Goal: Task Accomplishment & Management: Complete application form

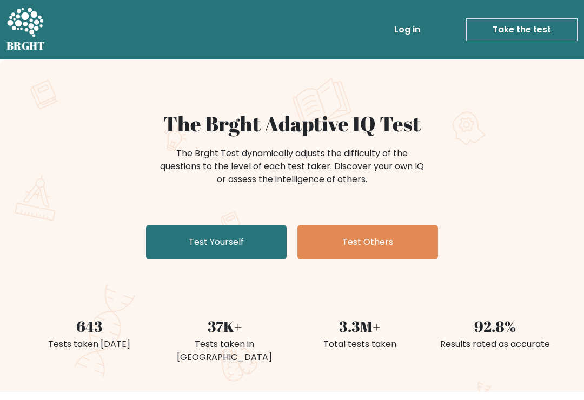
click at [532, 29] on link "Take the test" at bounding box center [521, 29] width 111 height 23
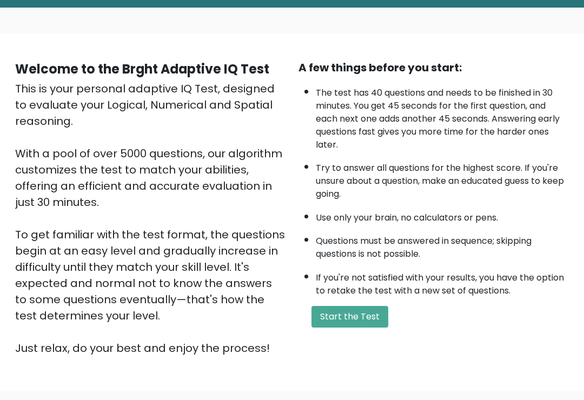
scroll to position [52, 0]
click at [365, 328] on button "Start the Test" at bounding box center [349, 317] width 77 height 22
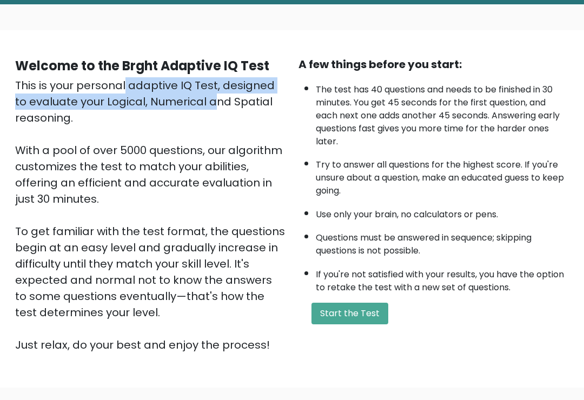
scroll to position [0, 0]
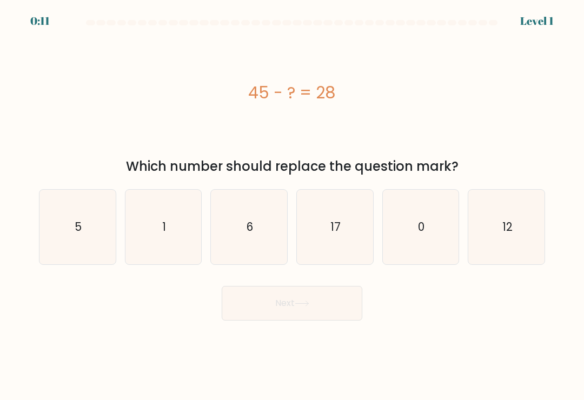
click at [332, 200] on icon "17" at bounding box center [334, 227] width 75 height 75
click at [292, 200] on input "d. 17" at bounding box center [292, 202] width 1 height 5
radio input "true"
click at [341, 313] on button "Next" at bounding box center [292, 303] width 141 height 35
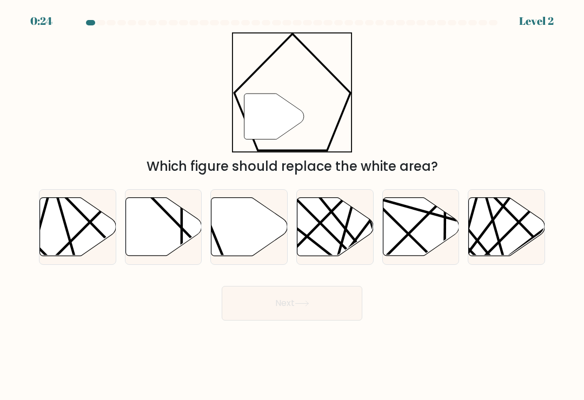
click at [276, 222] on icon at bounding box center [249, 227] width 76 height 58
click at [292, 205] on input "c." at bounding box center [292, 202] width 1 height 5
radio input "true"
click at [326, 300] on button "Next" at bounding box center [292, 303] width 141 height 35
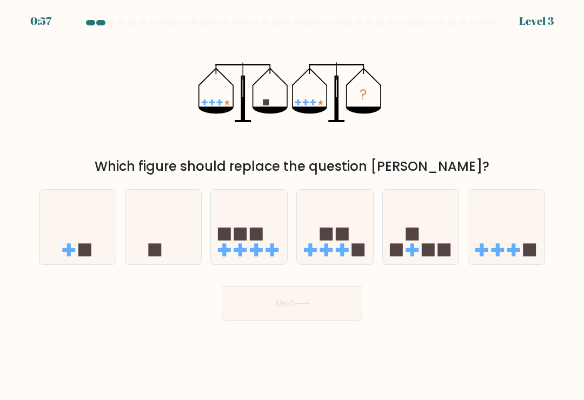
click at [169, 217] on icon at bounding box center [163, 227] width 76 height 63
click at [292, 205] on input "b." at bounding box center [292, 202] width 1 height 5
radio input "true"
click at [176, 233] on icon at bounding box center [163, 227] width 75 height 62
click at [292, 205] on input "b." at bounding box center [292, 202] width 1 height 5
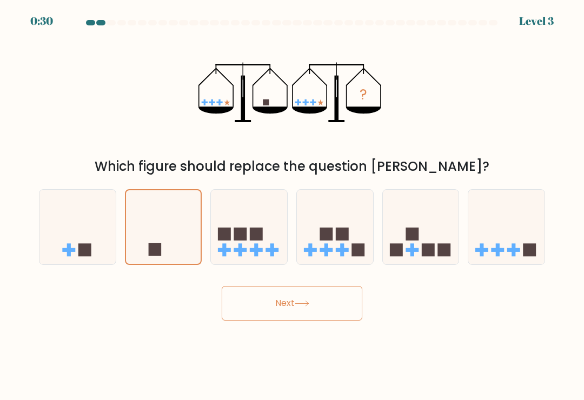
click at [276, 224] on icon at bounding box center [249, 227] width 76 height 63
click at [292, 205] on input "c." at bounding box center [292, 202] width 1 height 5
radio input "true"
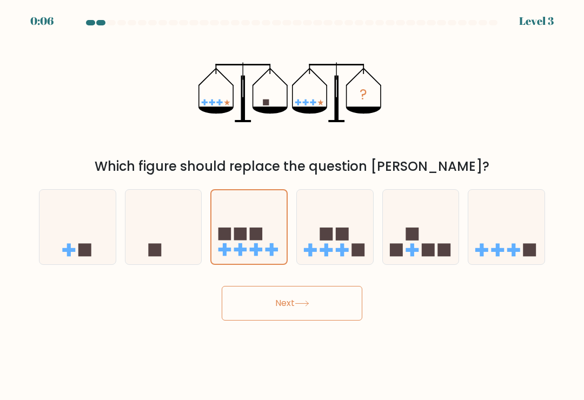
click at [511, 191] on div "a. b. c." at bounding box center [292, 223] width 515 height 84
click at [536, 222] on icon at bounding box center [506, 227] width 76 height 63
click at [292, 205] on input "f." at bounding box center [292, 202] width 1 height 5
radio input "true"
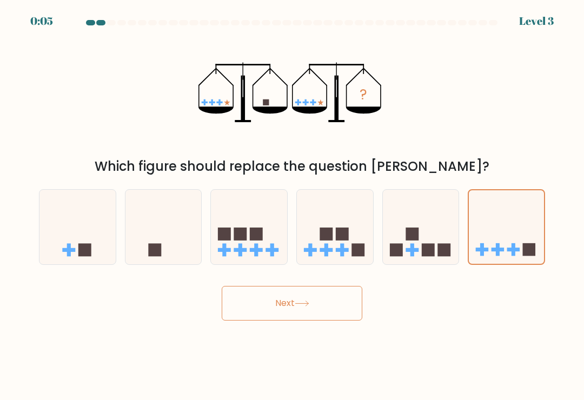
click at [345, 298] on button "Next" at bounding box center [292, 303] width 141 height 35
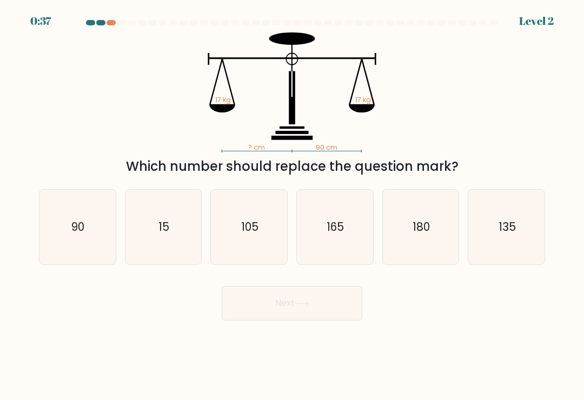
click at [95, 223] on icon "90" at bounding box center [77, 227] width 75 height 75
click at [292, 205] on input "a. 90" at bounding box center [292, 202] width 1 height 5
radio input "true"
click at [317, 309] on button "Next" at bounding box center [292, 303] width 141 height 35
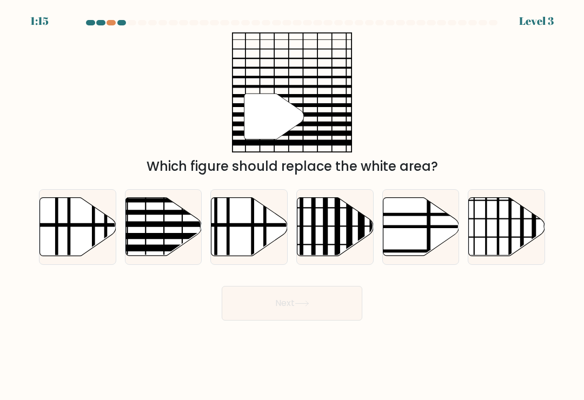
click at [173, 233] on icon at bounding box center [163, 227] width 76 height 58
click at [292, 205] on input "b." at bounding box center [292, 202] width 1 height 5
radio input "true"
click at [362, 307] on button "Next" at bounding box center [292, 303] width 141 height 35
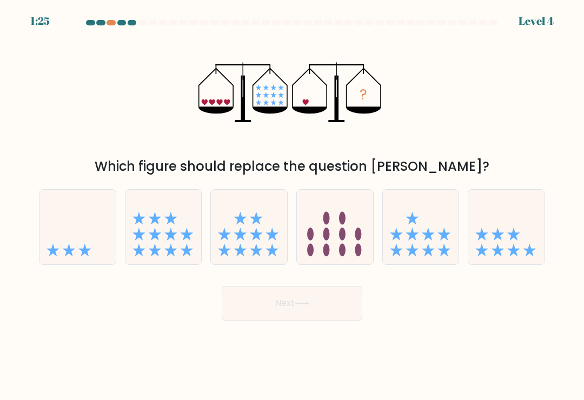
click at [68, 211] on icon at bounding box center [77, 227] width 76 height 63
click at [292, 205] on input "a." at bounding box center [292, 202] width 1 height 5
radio input "true"
click at [276, 297] on button "Next" at bounding box center [292, 303] width 141 height 35
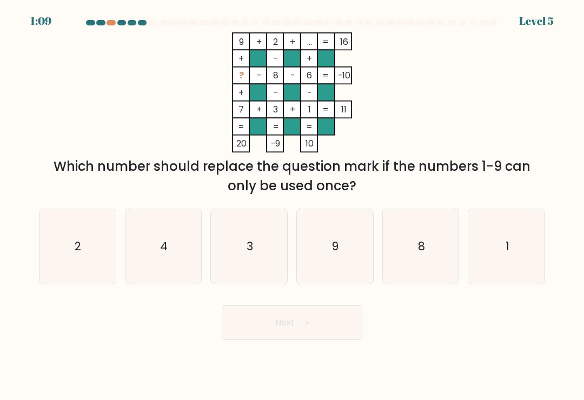
click at [186, 224] on icon "4" at bounding box center [163, 246] width 75 height 75
click at [292, 205] on input "b. 4" at bounding box center [292, 202] width 1 height 5
radio input "true"
click at [338, 329] on button "Next" at bounding box center [292, 322] width 141 height 35
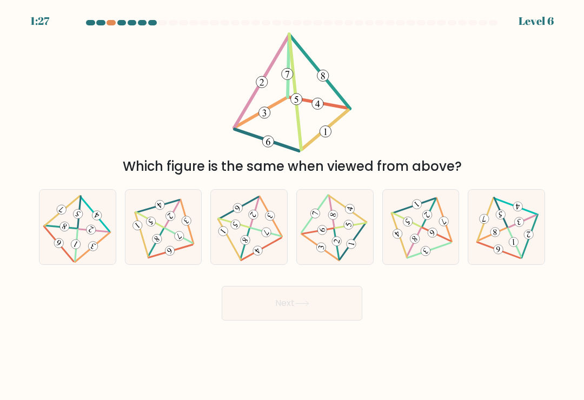
click at [248, 244] on icon at bounding box center [245, 240] width 6 height 7
click at [292, 205] on input "c." at bounding box center [292, 202] width 1 height 5
radio input "true"
click at [257, 321] on button "Next" at bounding box center [292, 303] width 141 height 35
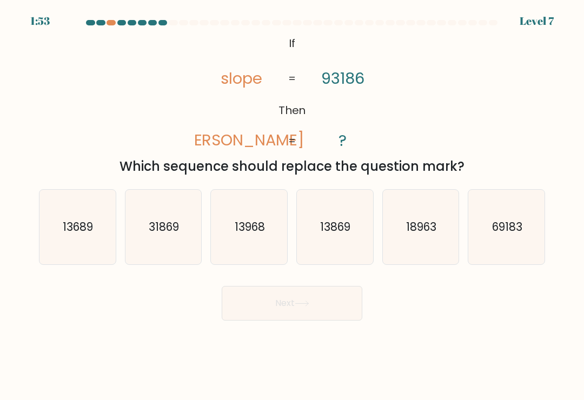
click at [544, 203] on div "69183" at bounding box center [506, 227] width 77 height 76
click at [292, 203] on input "f. 69183" at bounding box center [292, 202] width 1 height 5
radio input "true"
click at [358, 297] on button "Next" at bounding box center [292, 303] width 141 height 35
